Goal: Task Accomplishment & Management: Complete application form

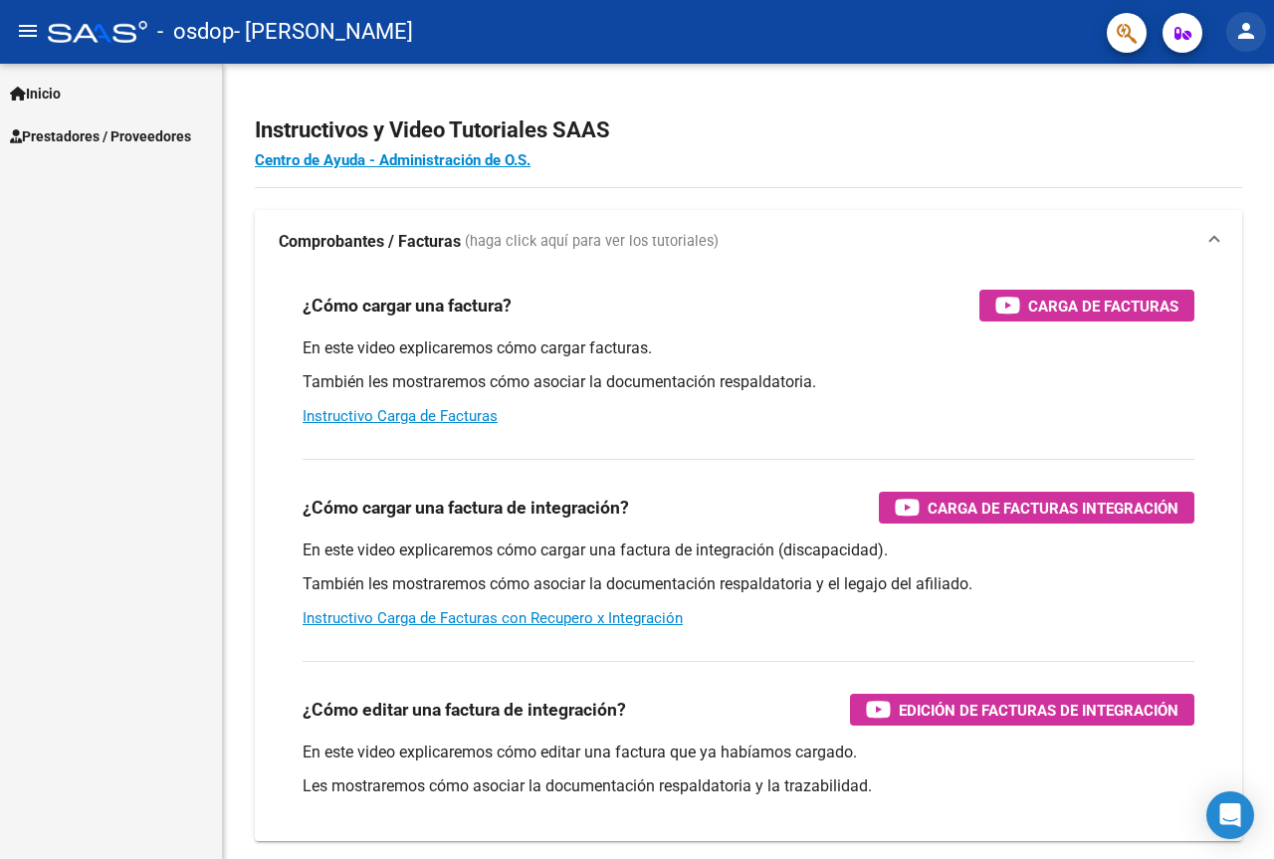
click at [1236, 19] on mat-icon "person" at bounding box center [1246, 31] width 24 height 24
click at [1195, 128] on button "exit_to_app Salir" at bounding box center [1204, 131] width 121 height 48
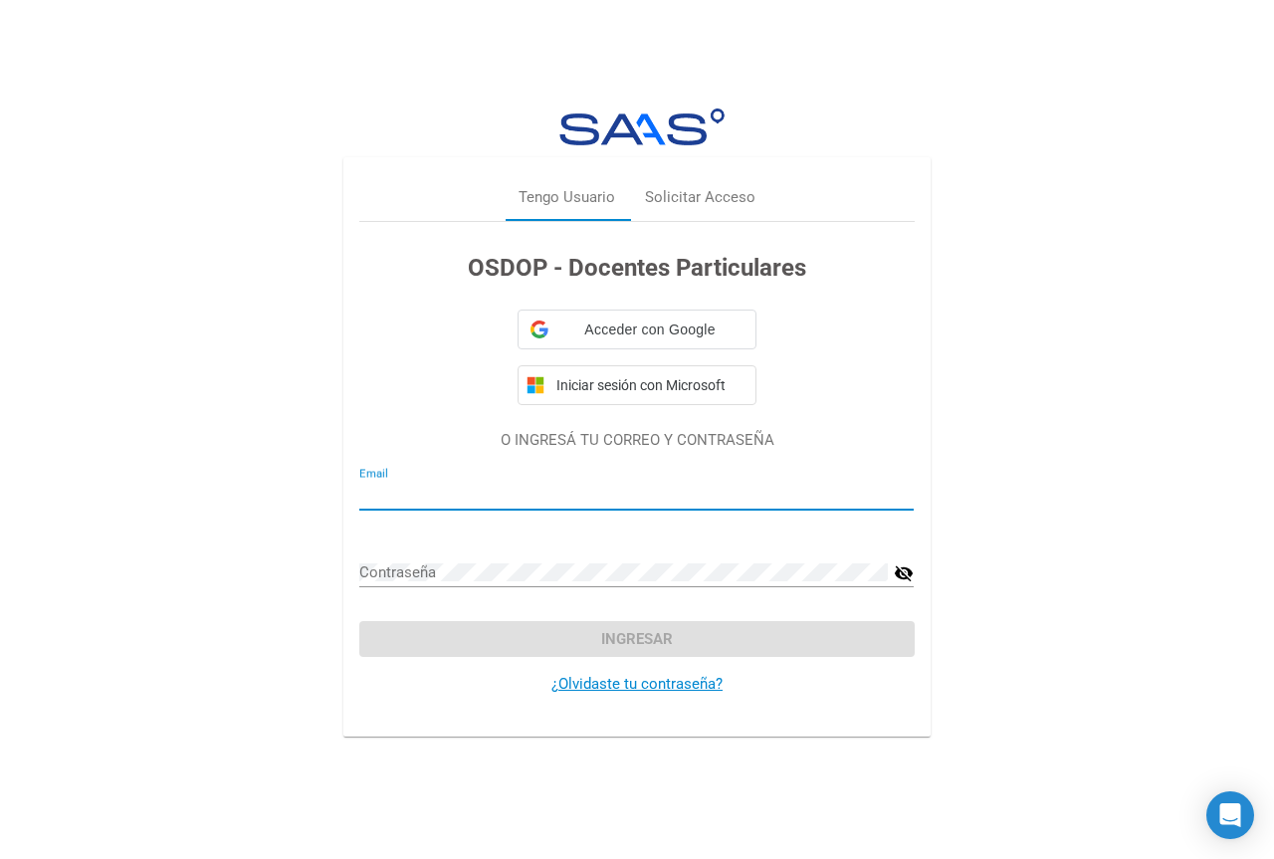
type input "berlarid1308@hotmail.com"
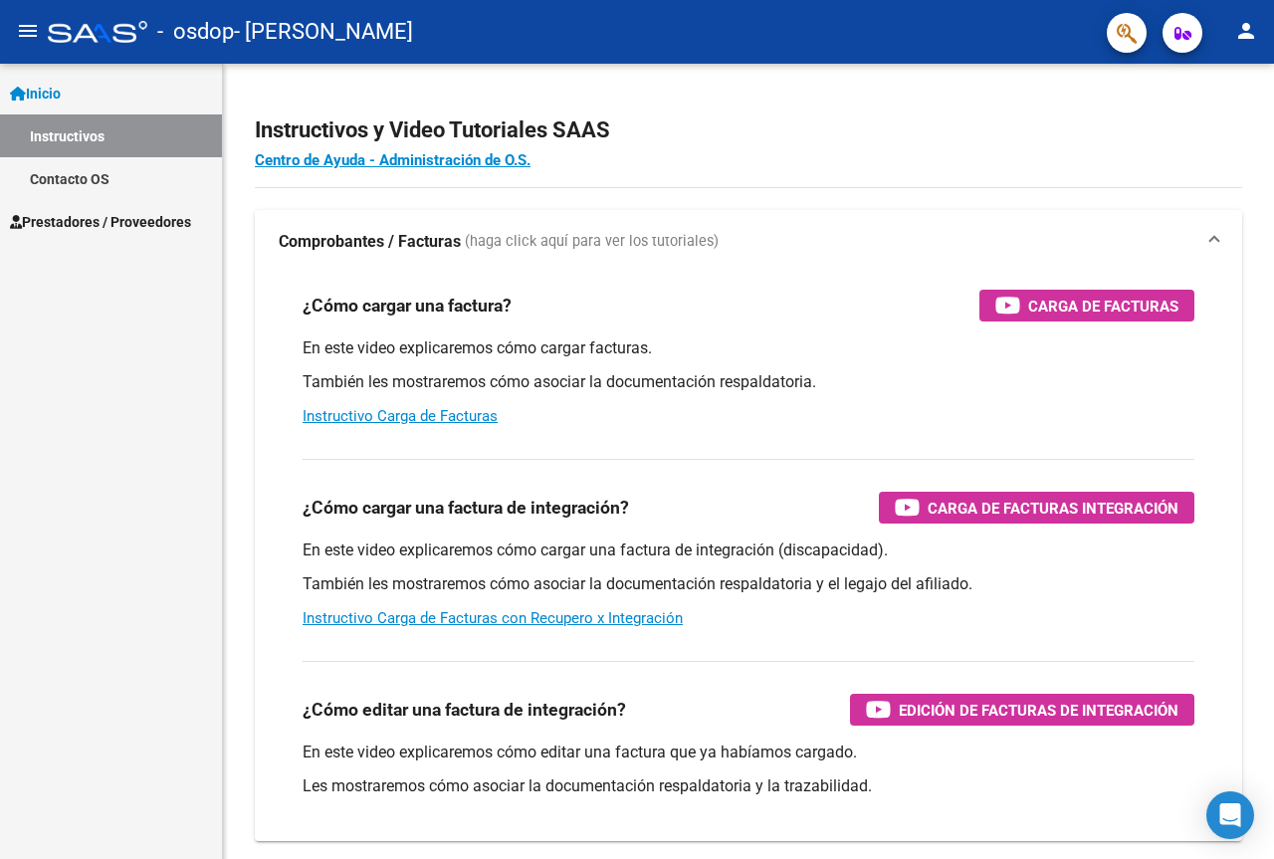
click at [124, 219] on span "Prestadores / Proveedores" at bounding box center [100, 222] width 181 height 22
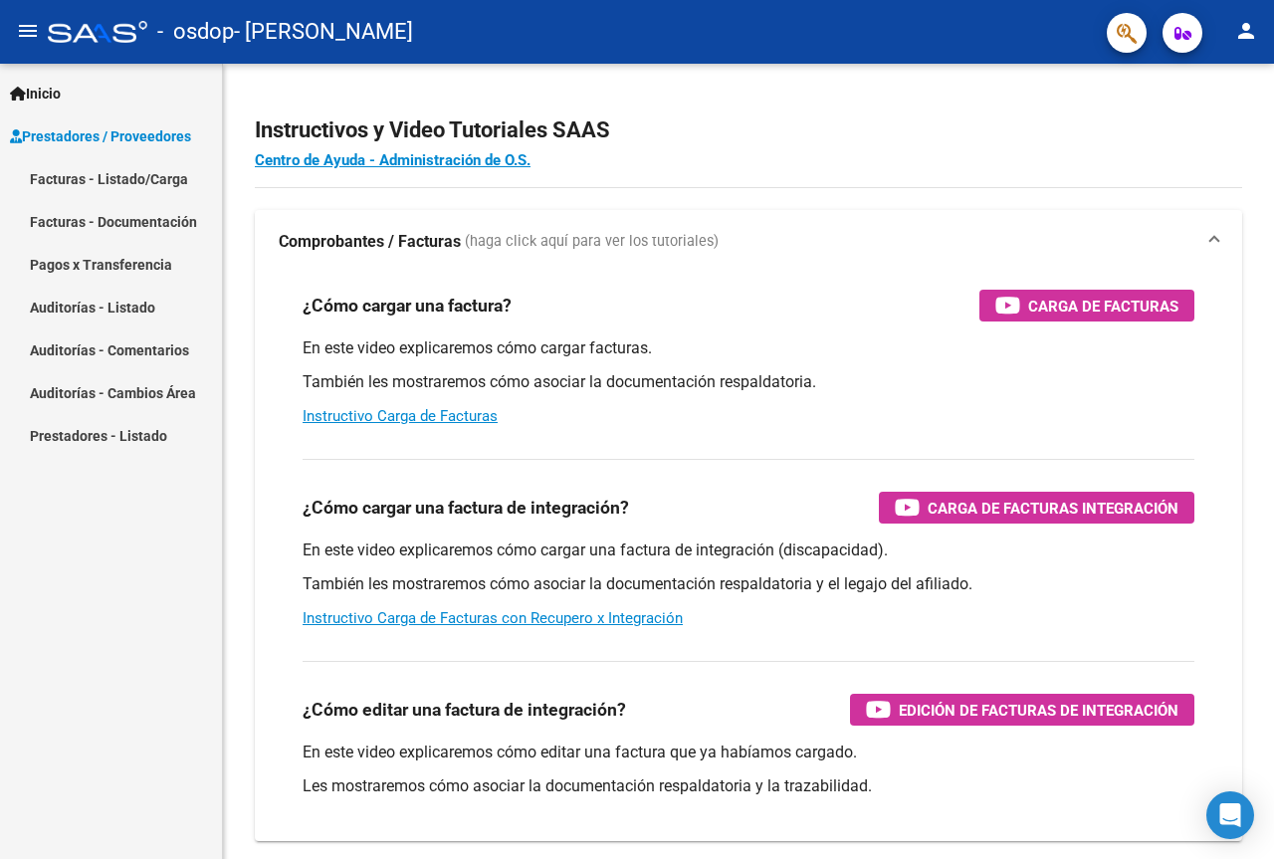
click at [140, 183] on link "Facturas - Listado/Carga" at bounding box center [111, 178] width 222 height 43
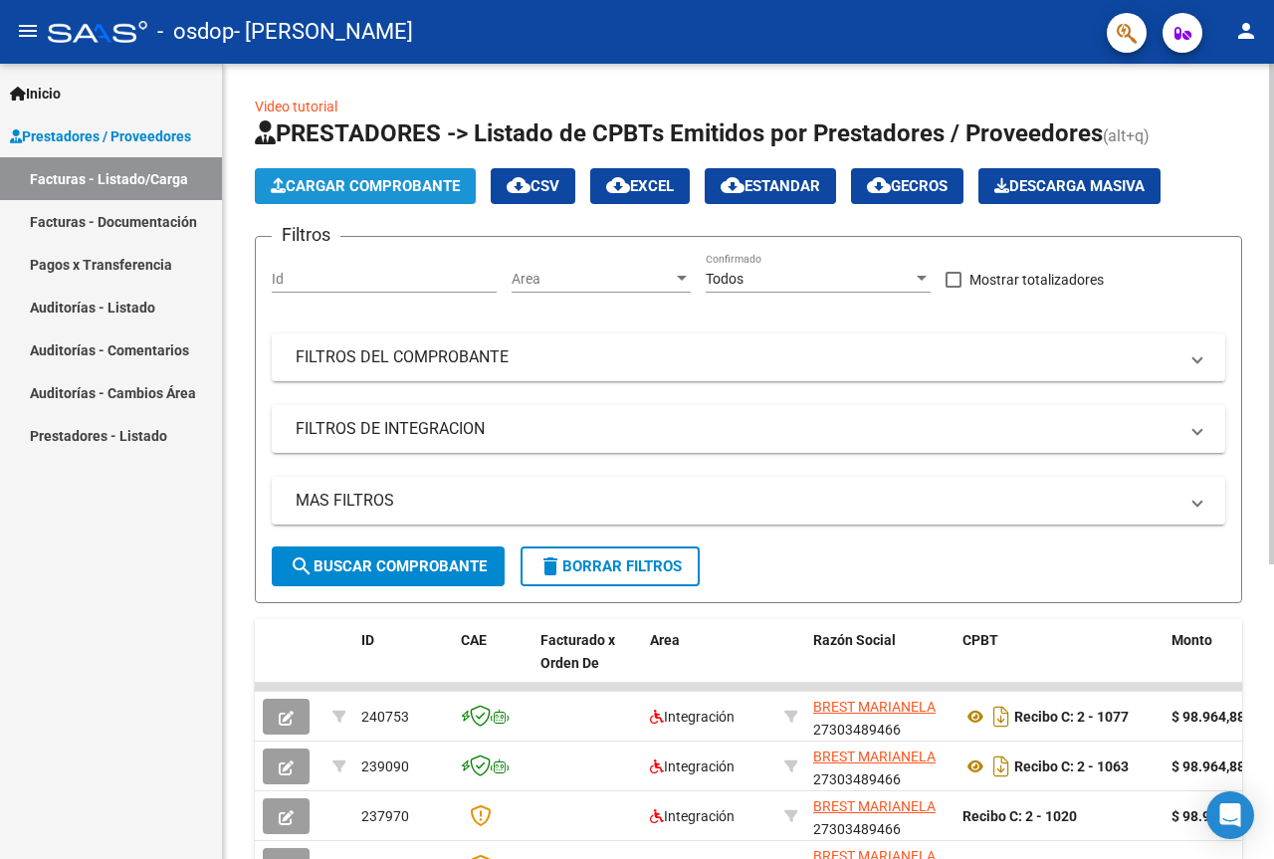
click at [391, 186] on span "Cargar Comprobante" at bounding box center [365, 186] width 189 height 18
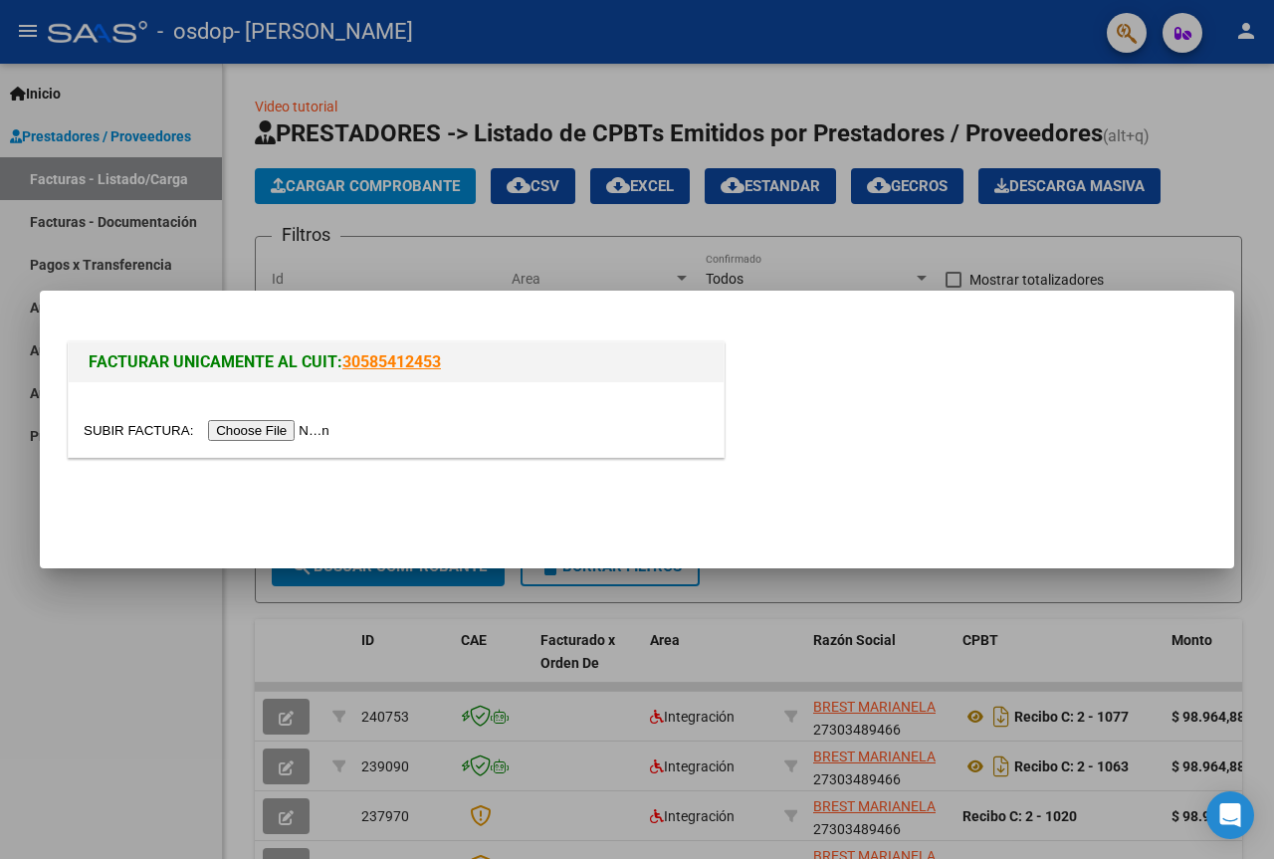
click at [280, 425] on input "file" at bounding box center [210, 430] width 252 height 21
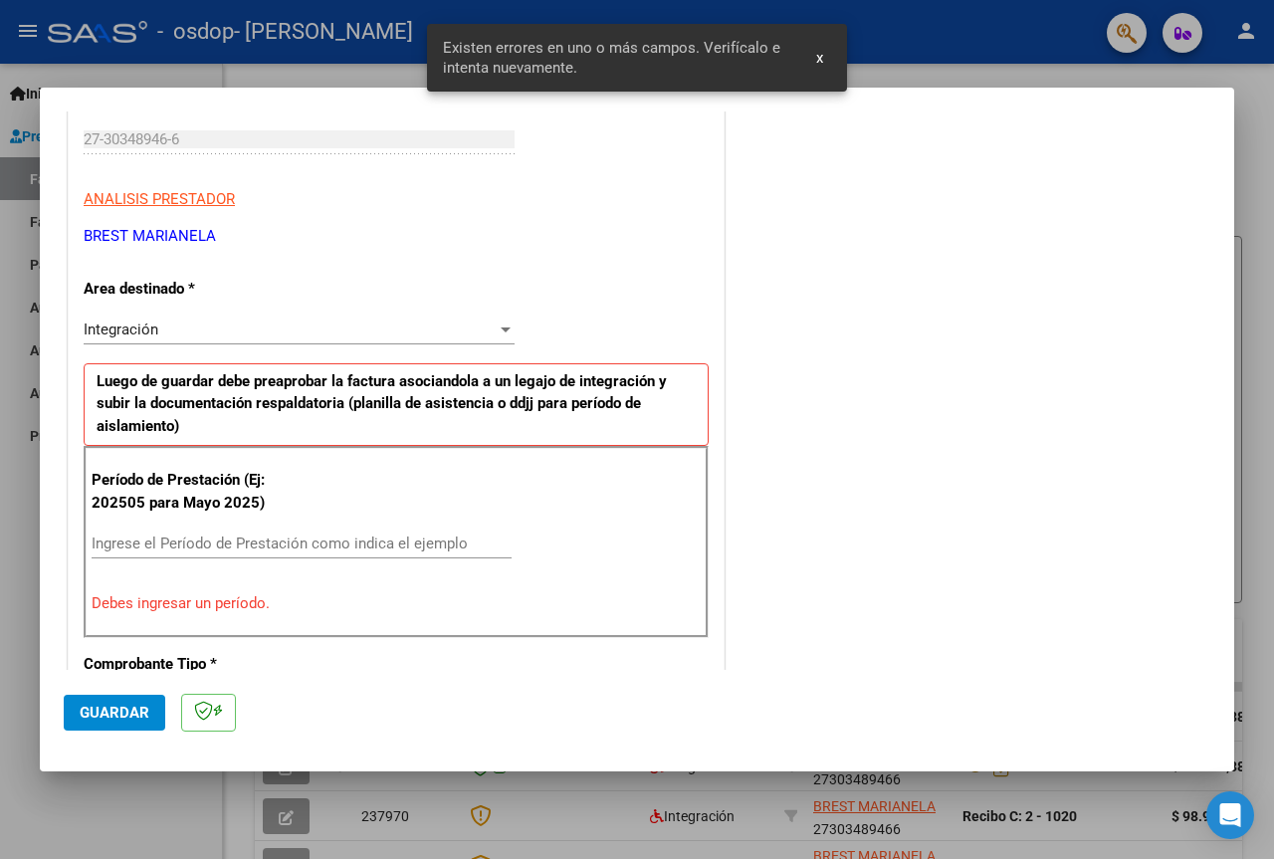
scroll to position [399, 0]
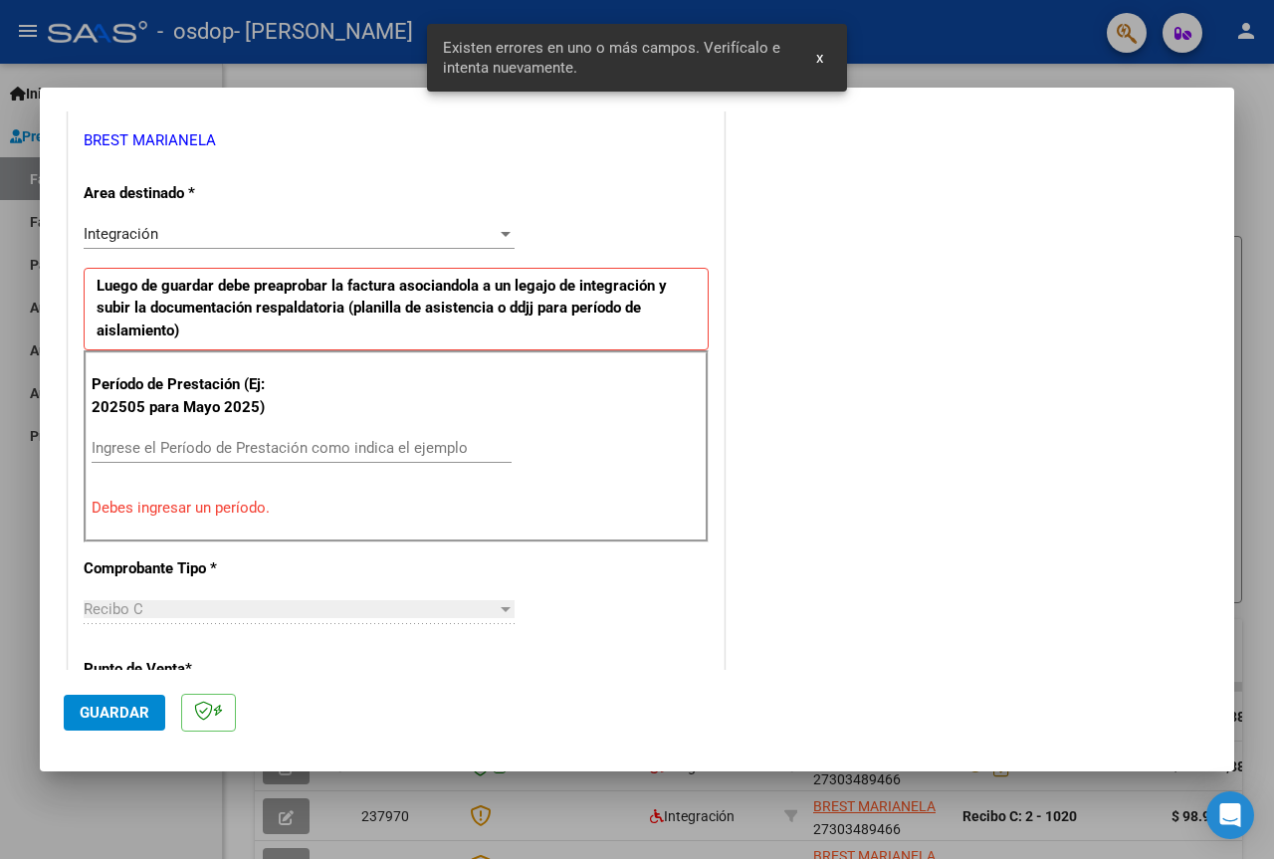
click at [429, 443] on input "Ingrese el Período de Prestación como indica el ejemplo" at bounding box center [302, 448] width 420 height 18
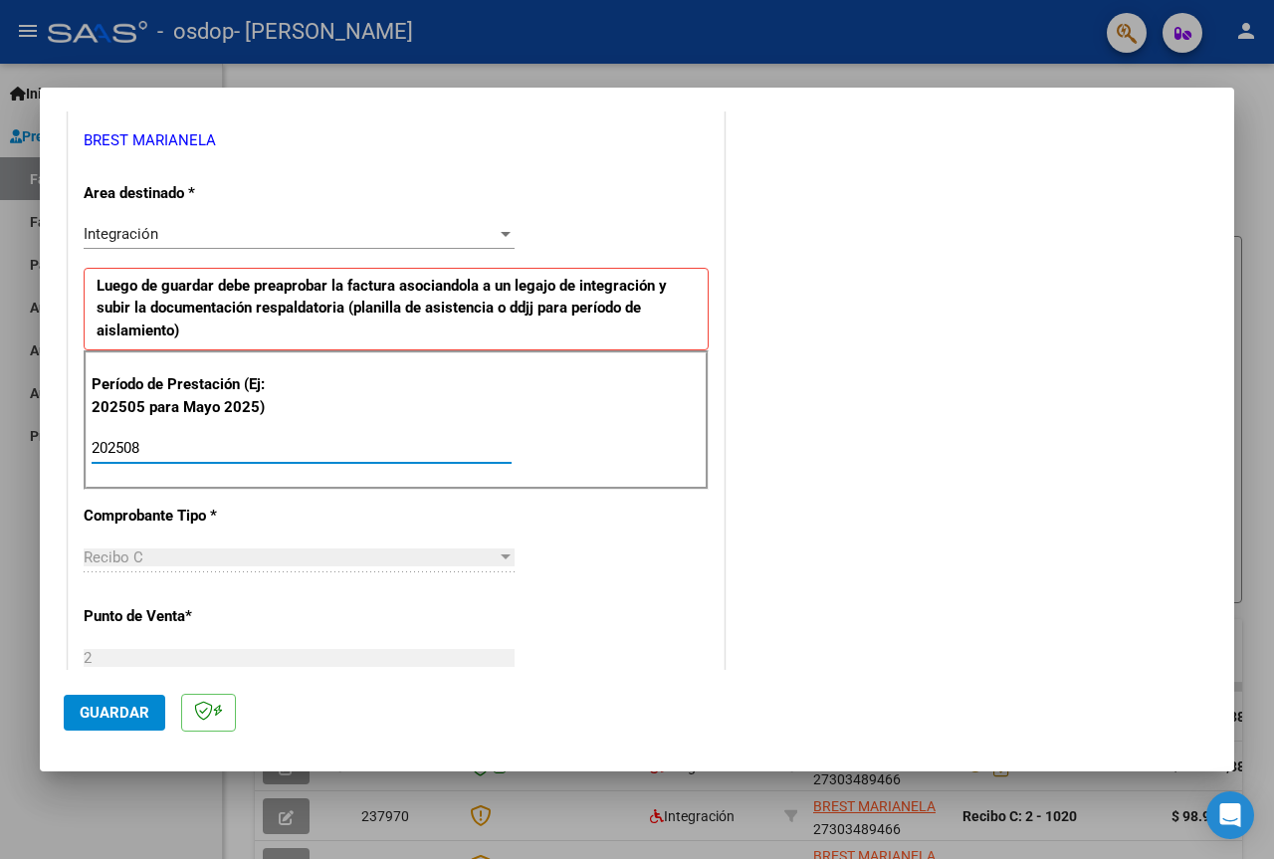
type input "202508"
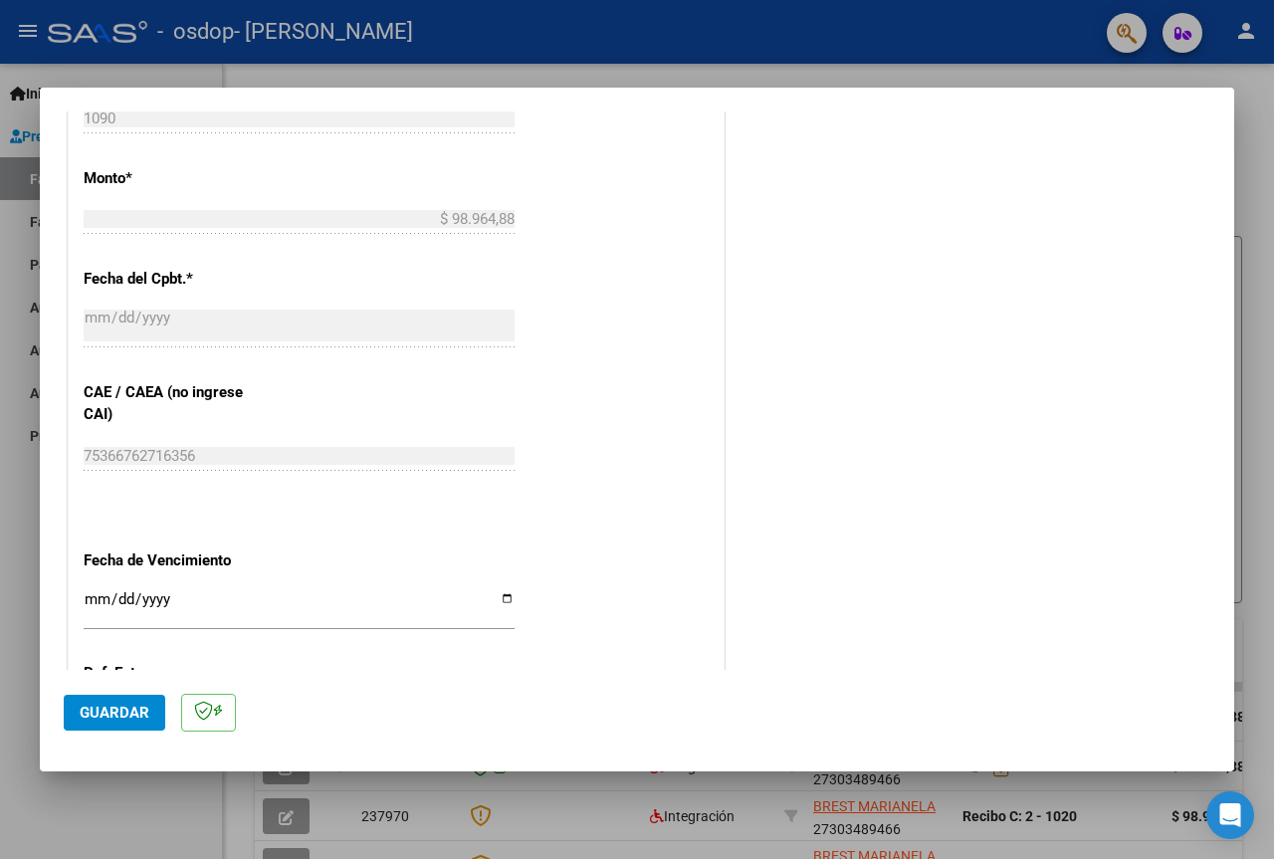
scroll to position [1238, 0]
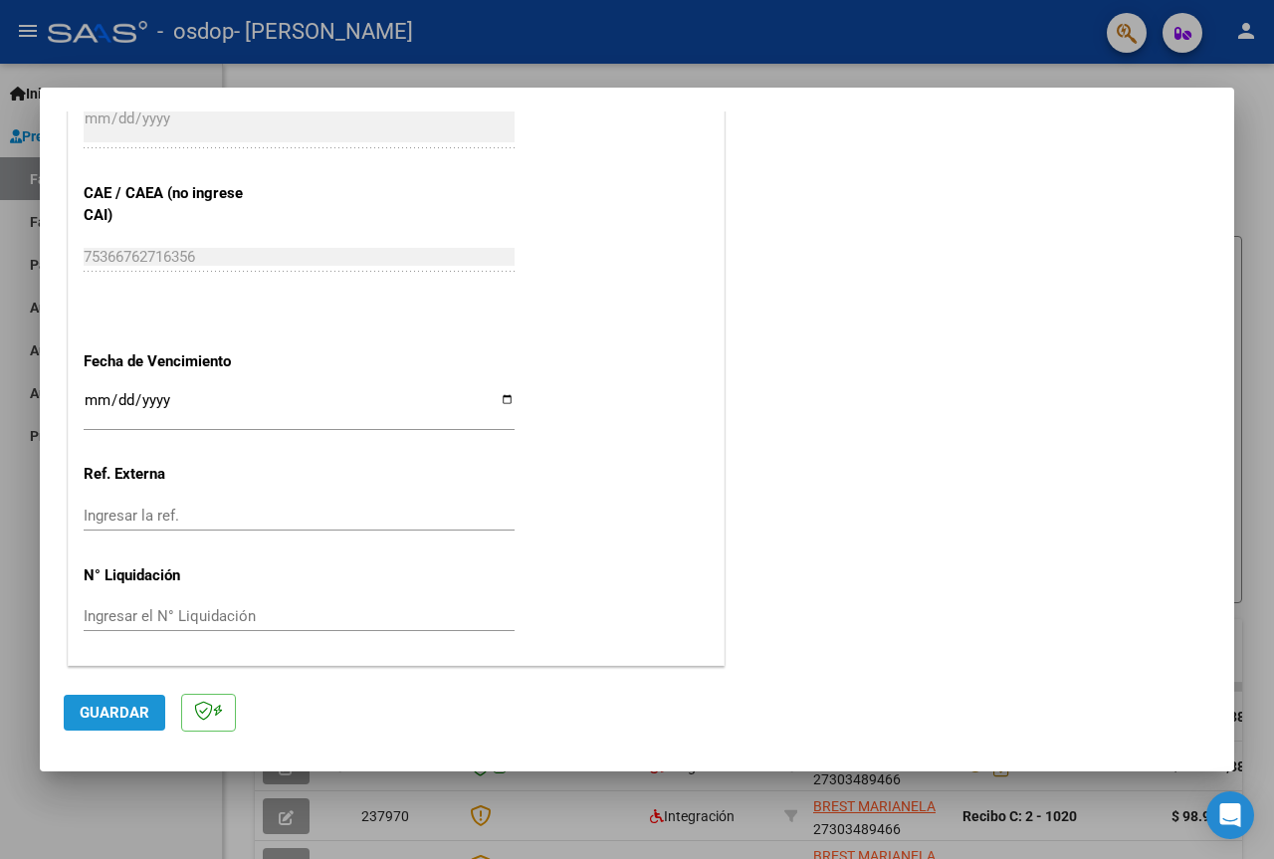
click at [134, 717] on span "Guardar" at bounding box center [115, 713] width 70 height 18
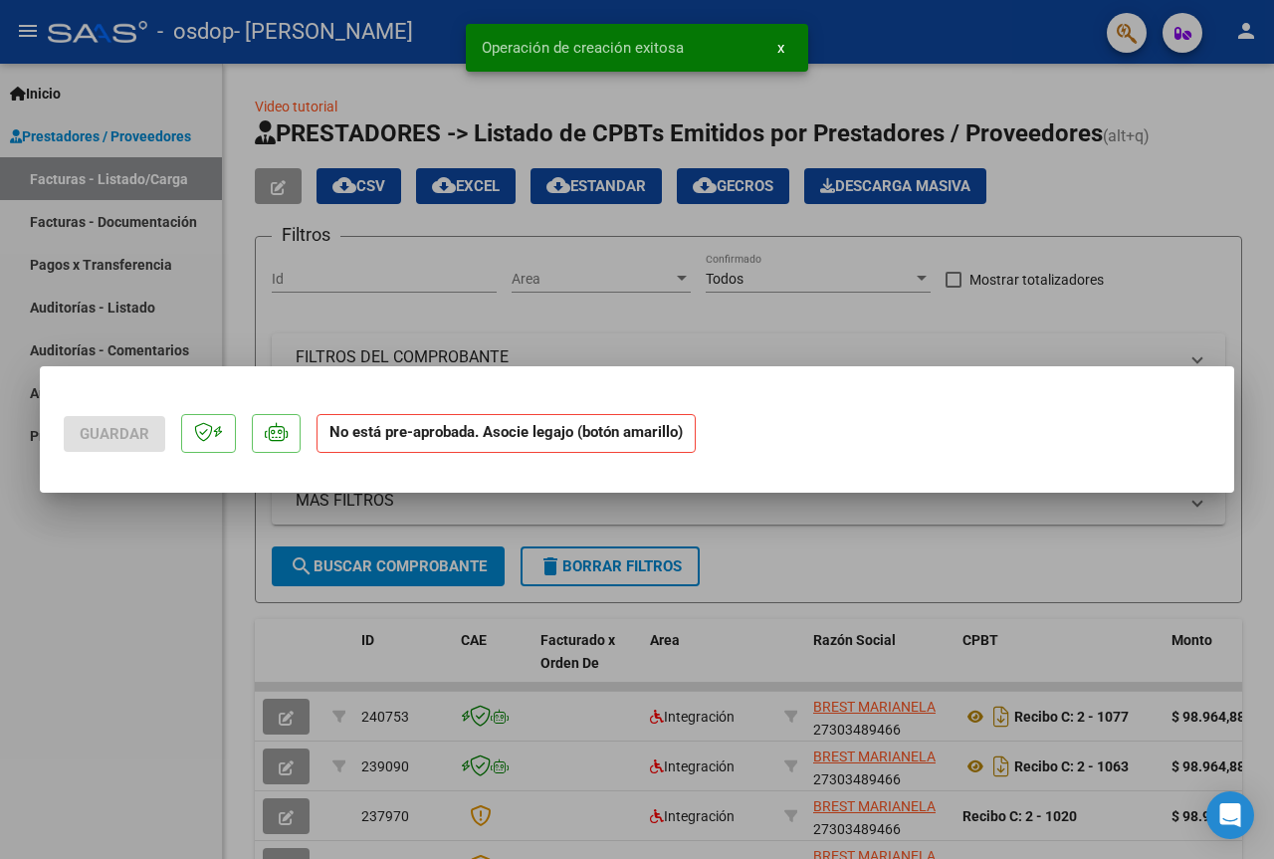
scroll to position [0, 0]
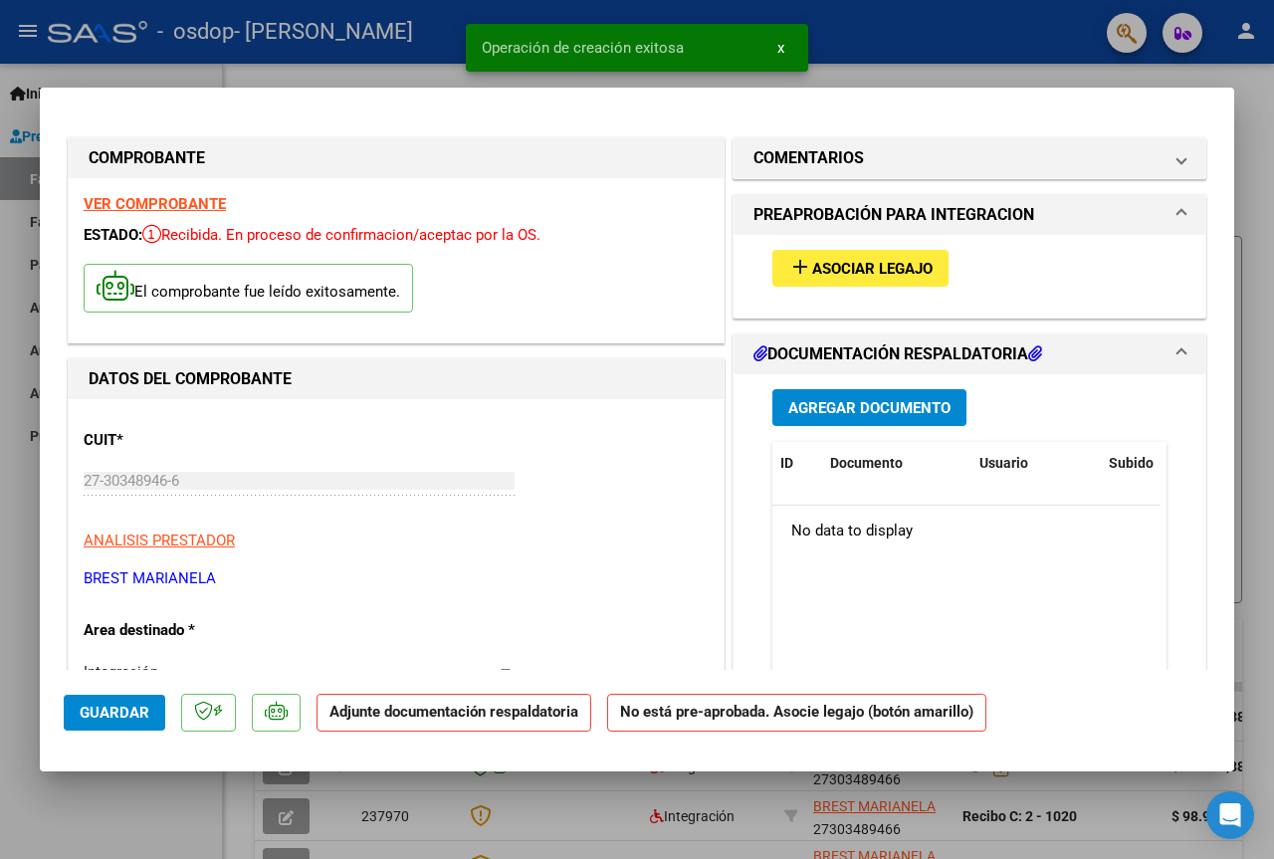
click at [812, 266] on span "Asociar Legajo" at bounding box center [872, 269] width 120 height 18
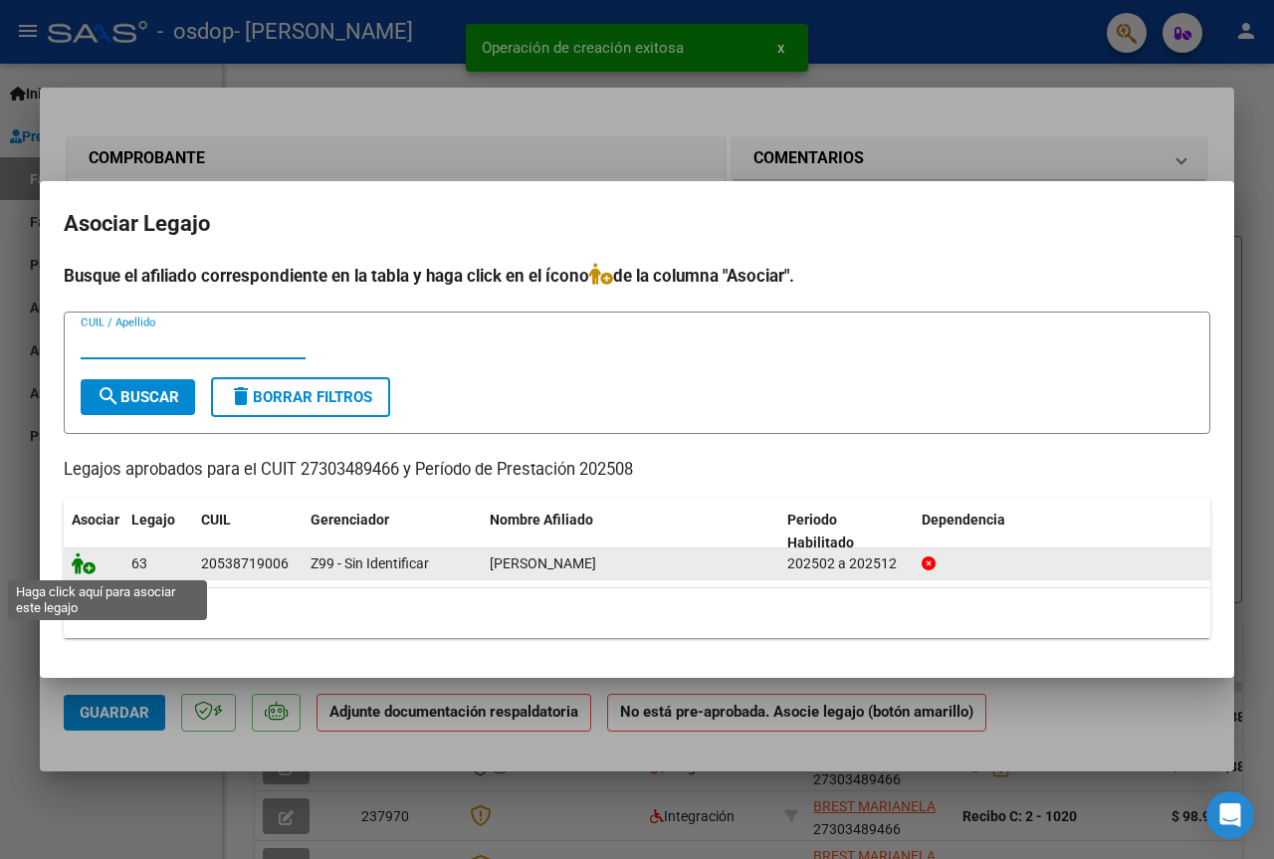
click at [85, 563] on icon at bounding box center [84, 563] width 24 height 22
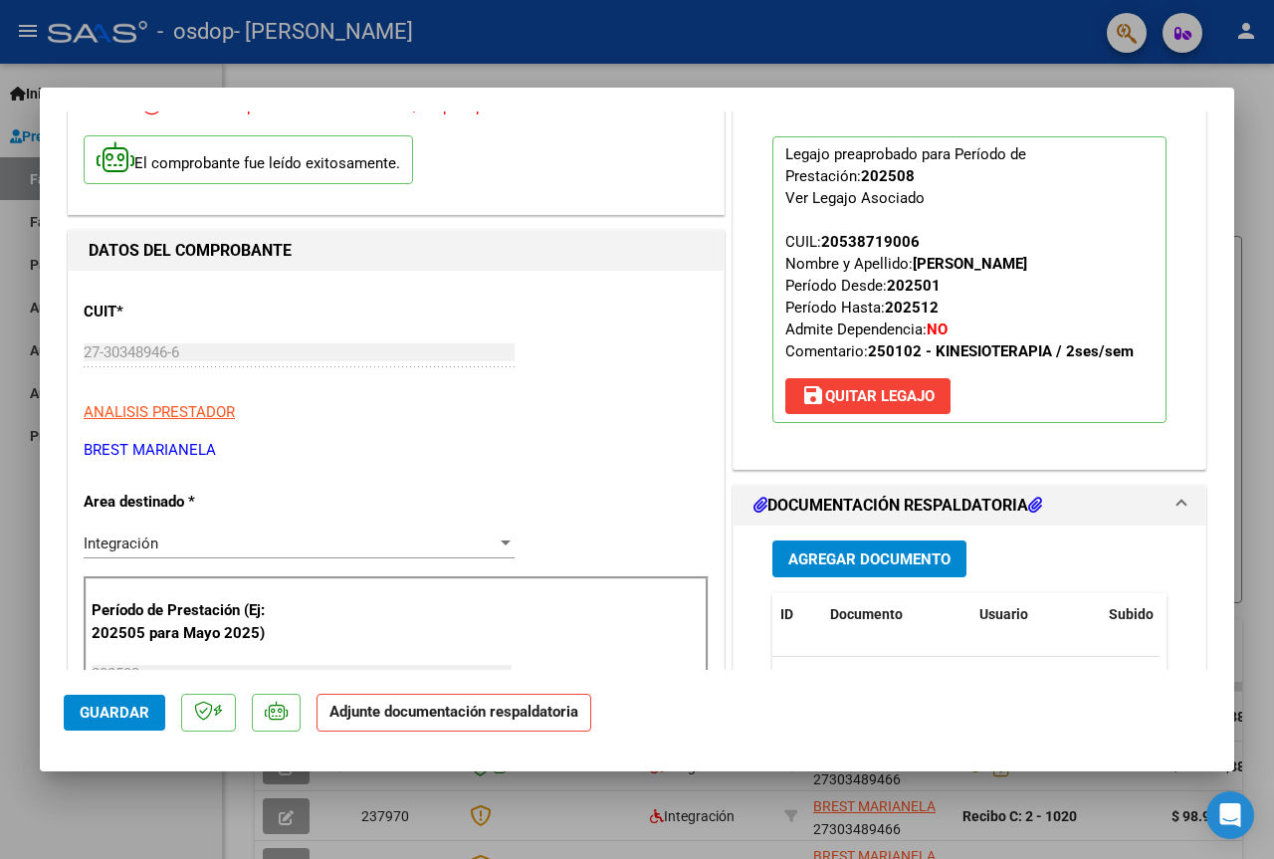
scroll to position [199, 0]
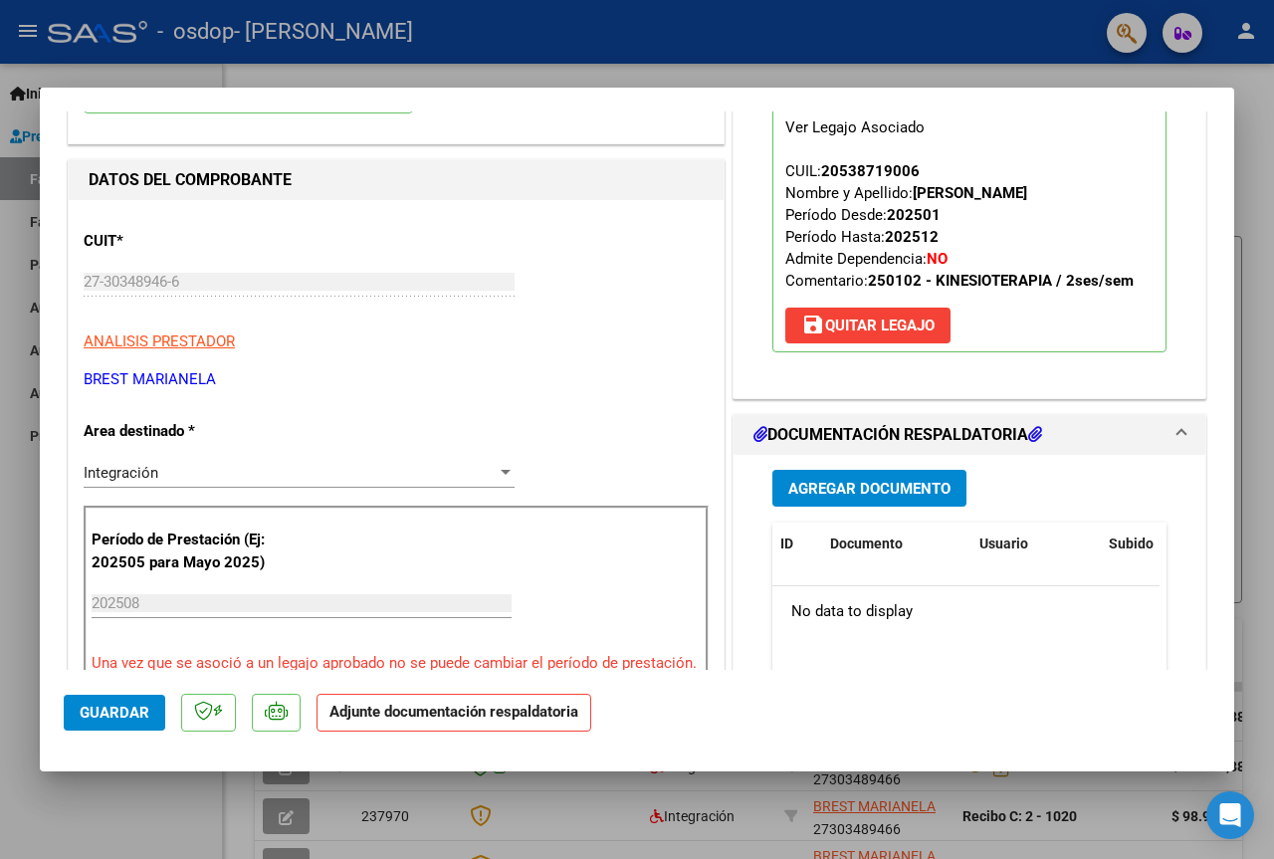
click at [829, 496] on span "Agregar Documento" at bounding box center [869, 489] width 162 height 18
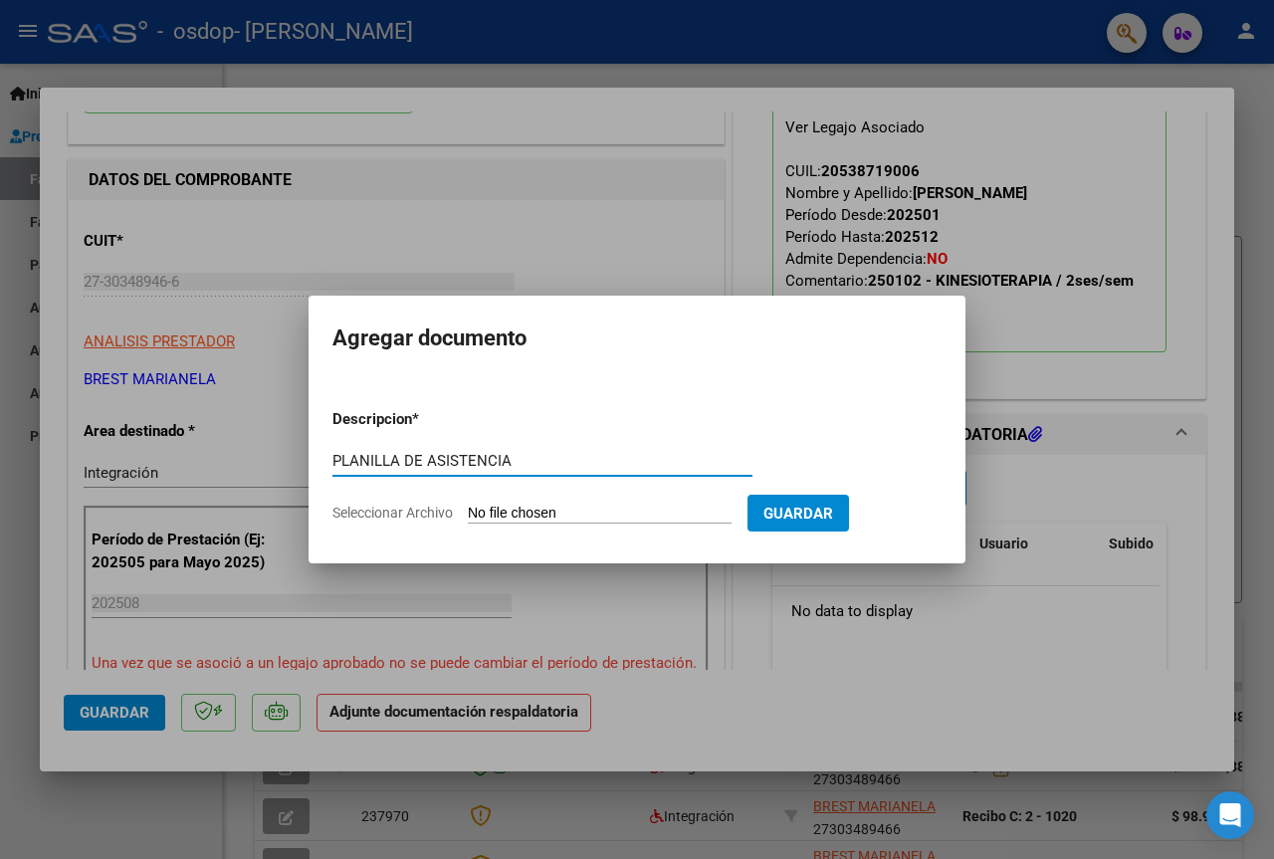
type input "PLANILLA DE ASISTENCIA"
click at [609, 512] on input "Seleccionar Archivo" at bounding box center [600, 514] width 264 height 19
type input "C:\fakepath\[PERSON_NAME] 08.pdf"
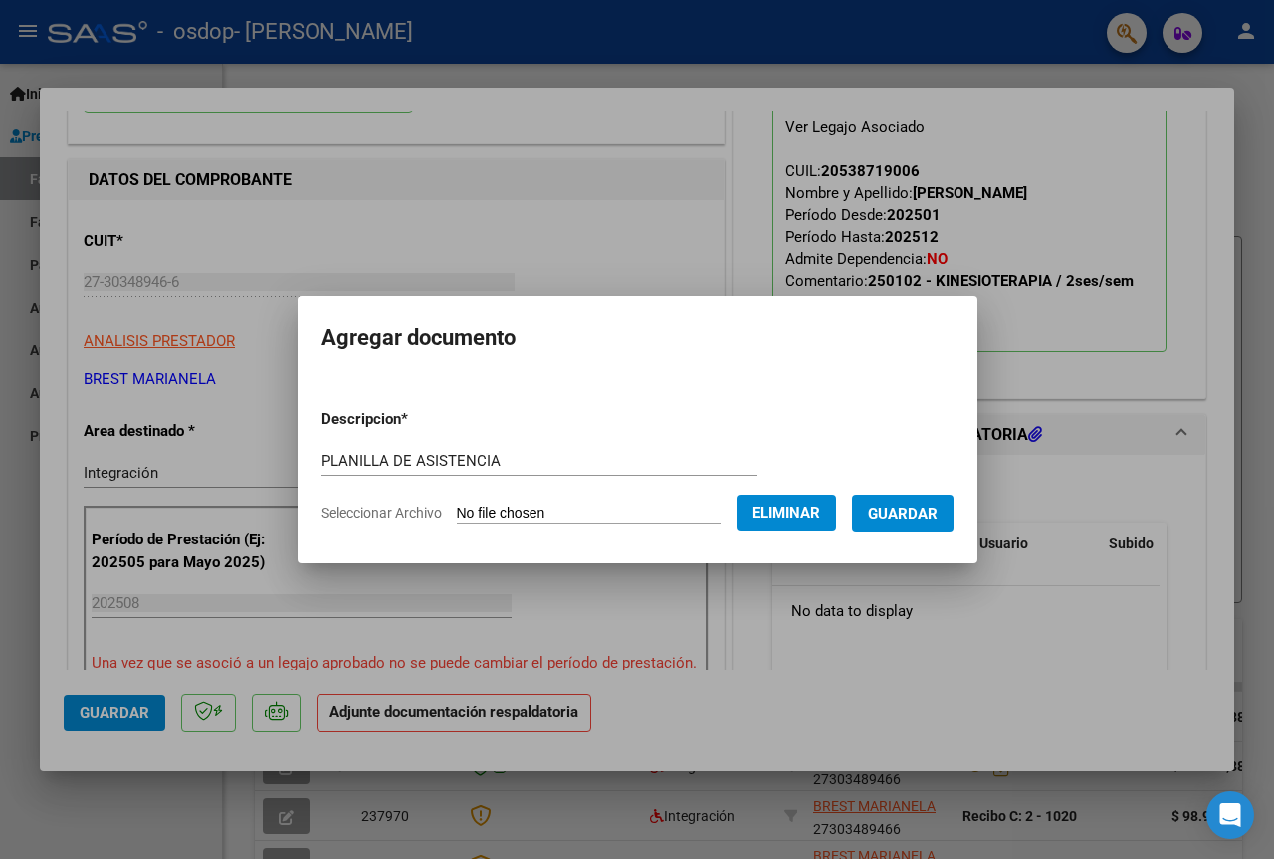
click at [907, 522] on button "Guardar" at bounding box center [903, 513] width 102 height 37
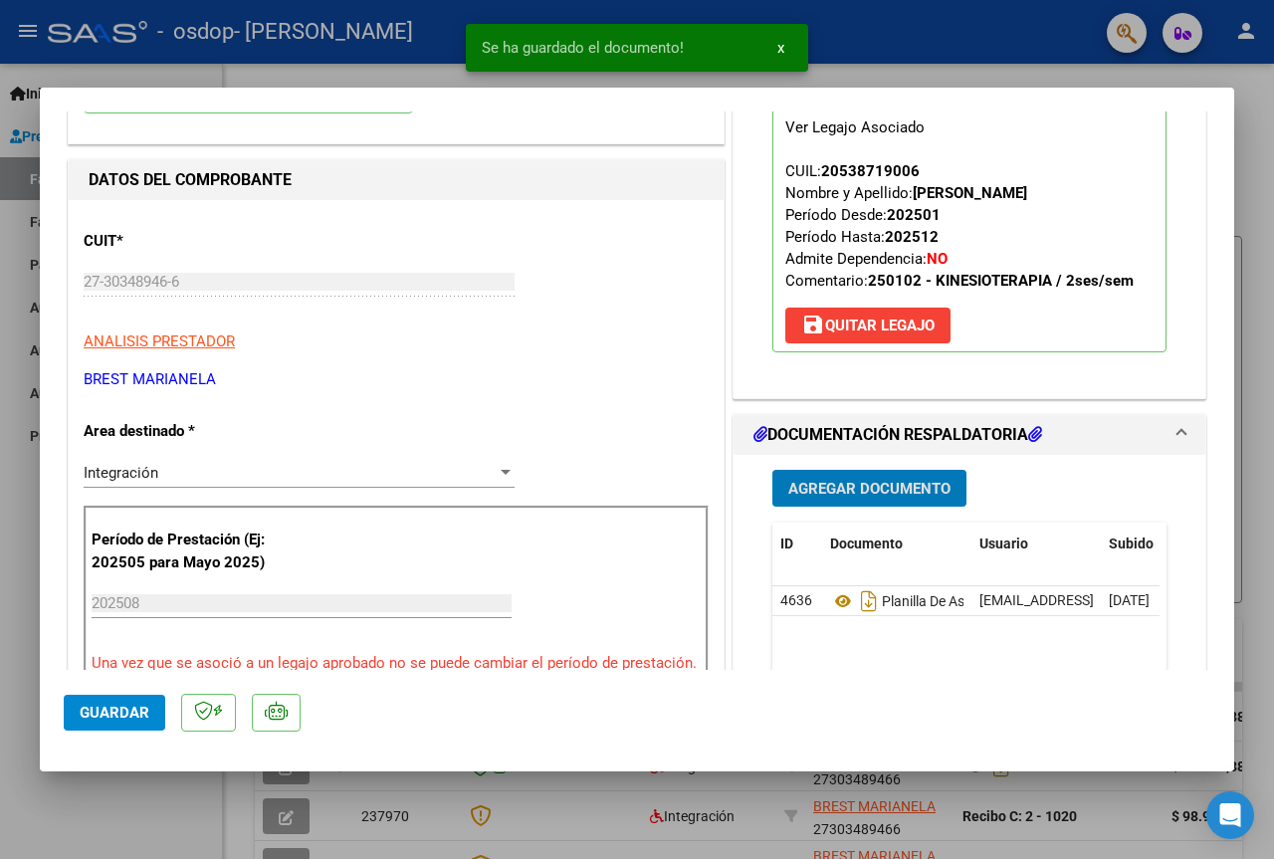
click at [112, 710] on span "Guardar" at bounding box center [115, 713] width 70 height 18
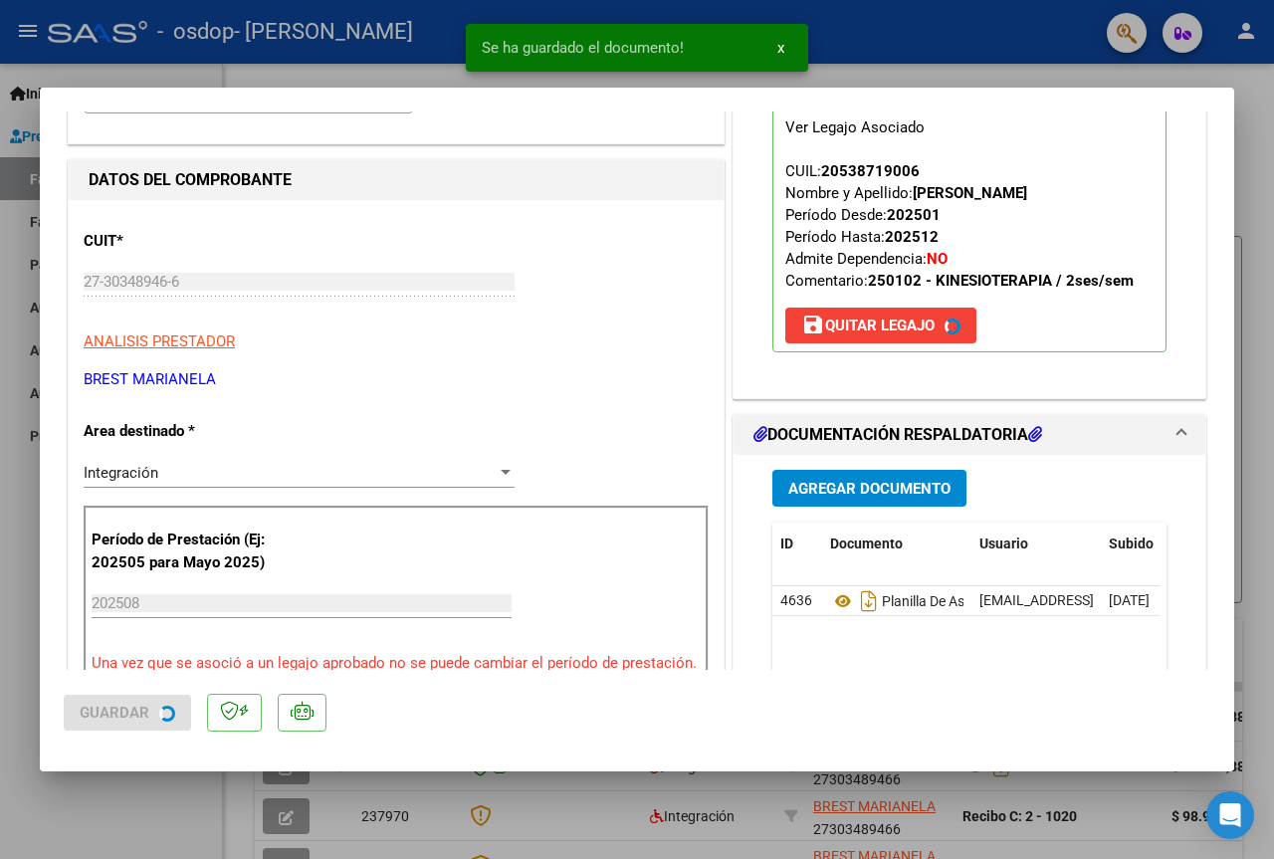
scroll to position [0, 0]
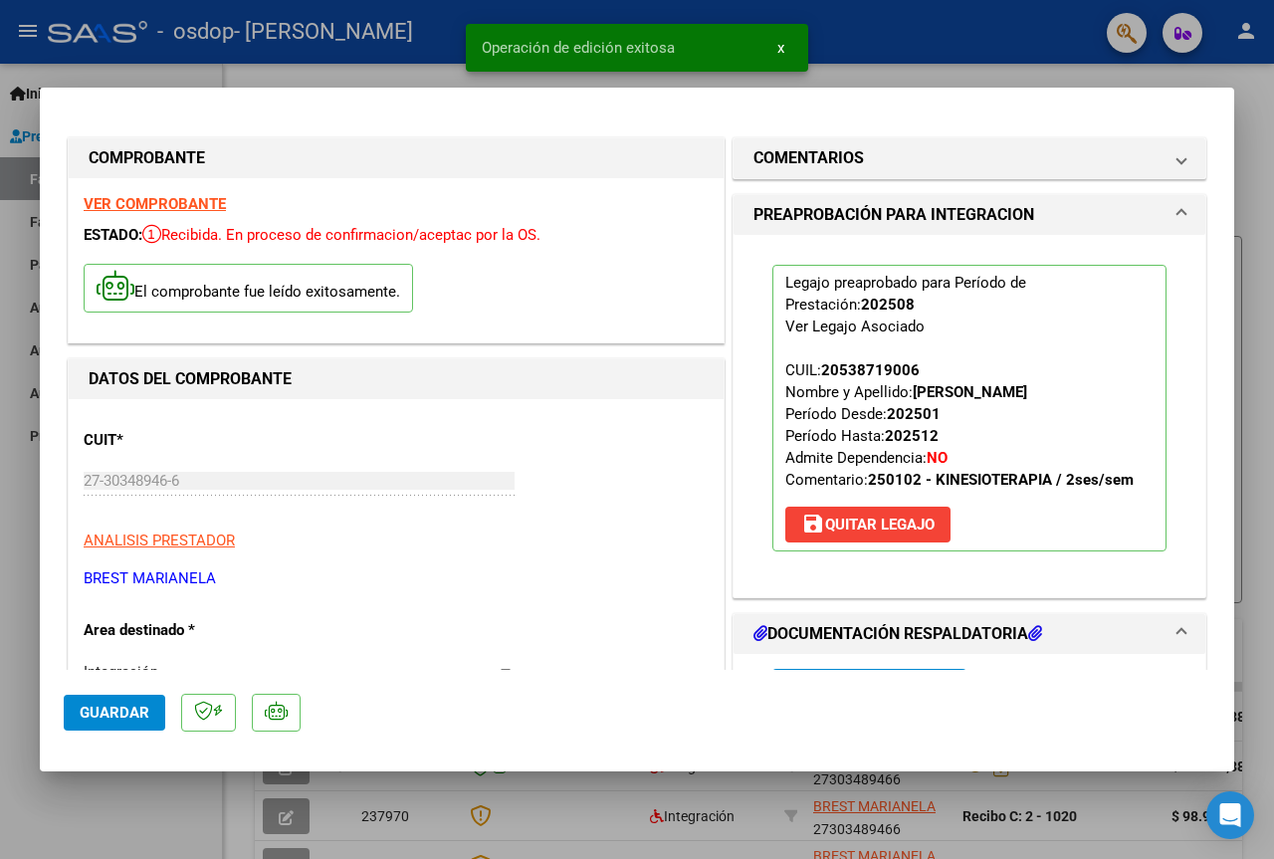
click at [1270, 99] on div at bounding box center [637, 429] width 1274 height 859
